Goal: Task Accomplishment & Management: Use online tool/utility

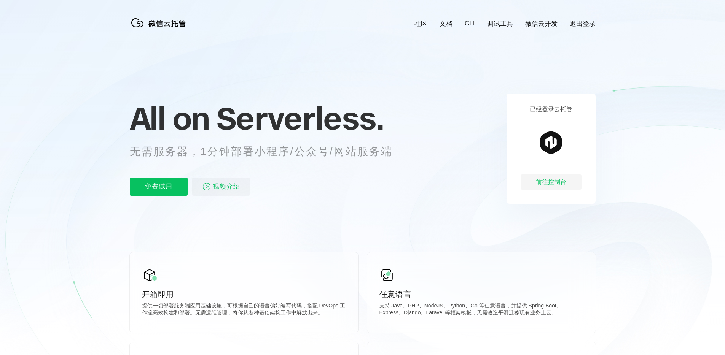
click at [542, 182] on div "前往控制台" at bounding box center [551, 182] width 61 height 15
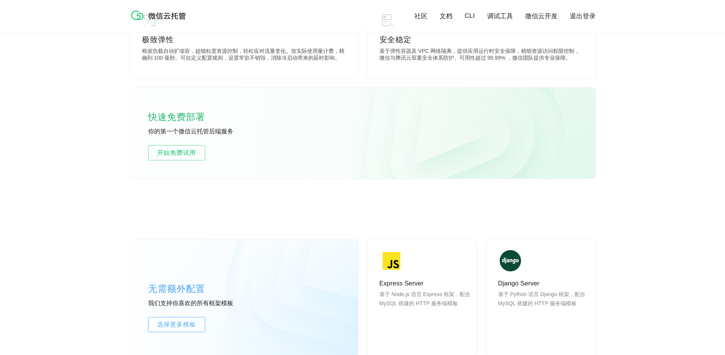
scroll to position [431, 0]
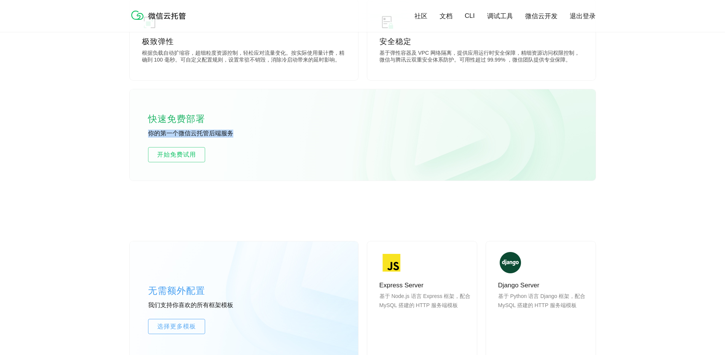
drag, startPoint x: 150, startPoint y: 136, endPoint x: 247, endPoint y: 137, distance: 96.7
click at [246, 137] on p "你的第一个微信云托管后端服务" at bounding box center [205, 134] width 114 height 8
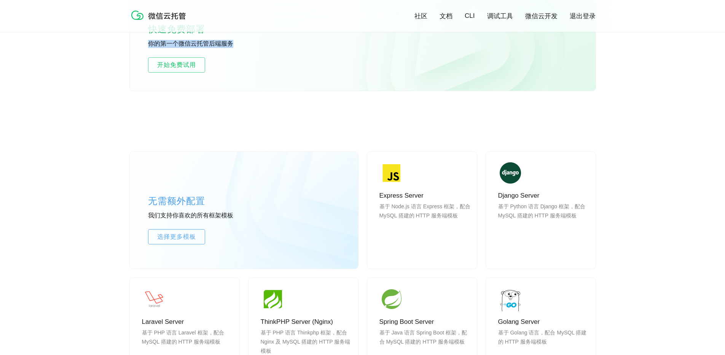
scroll to position [512, 0]
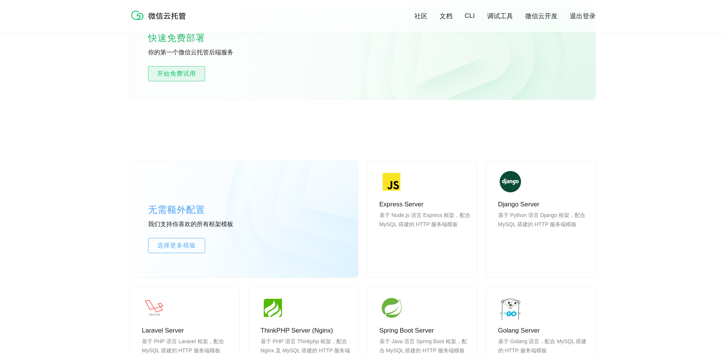
click at [171, 73] on span "开始免费试用" at bounding box center [176, 73] width 56 height 9
